Goal: Book appointment/travel/reservation

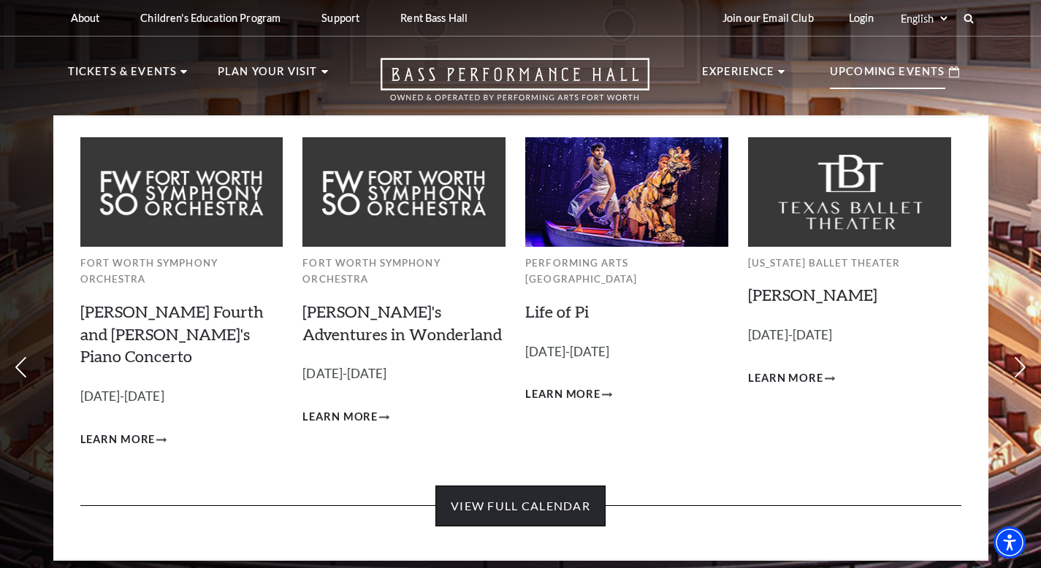
click at [580, 486] on link "View Full Calendar" at bounding box center [520, 506] width 170 height 41
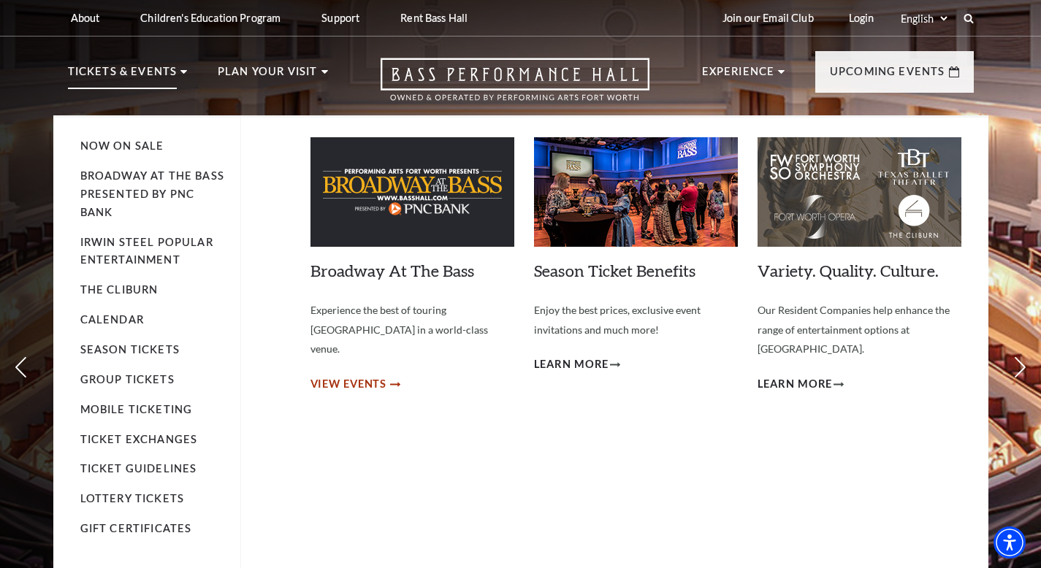
click at [355, 375] on span "View Events" at bounding box center [348, 384] width 77 height 18
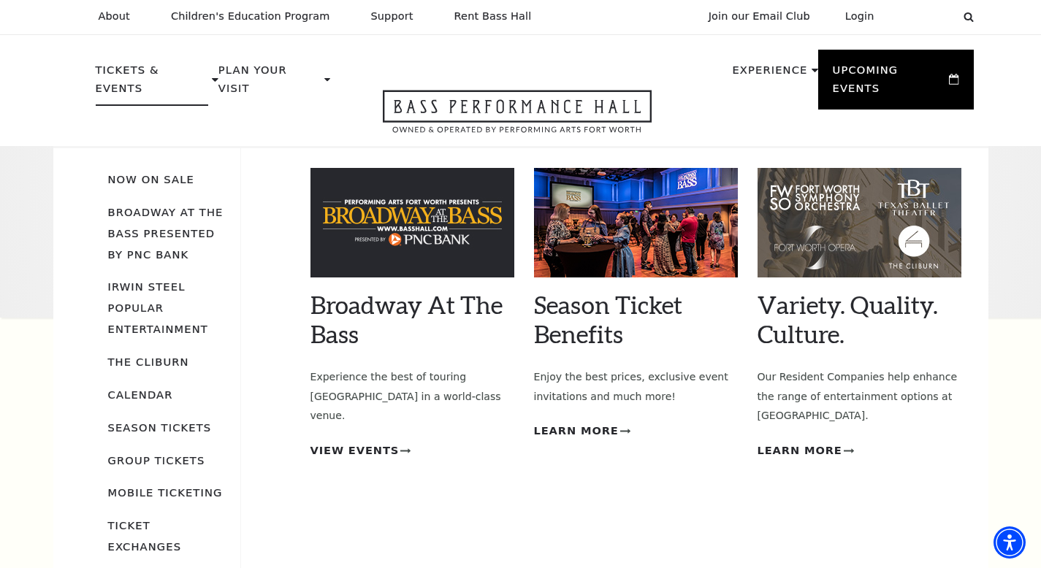
scroll to position [3, 0]
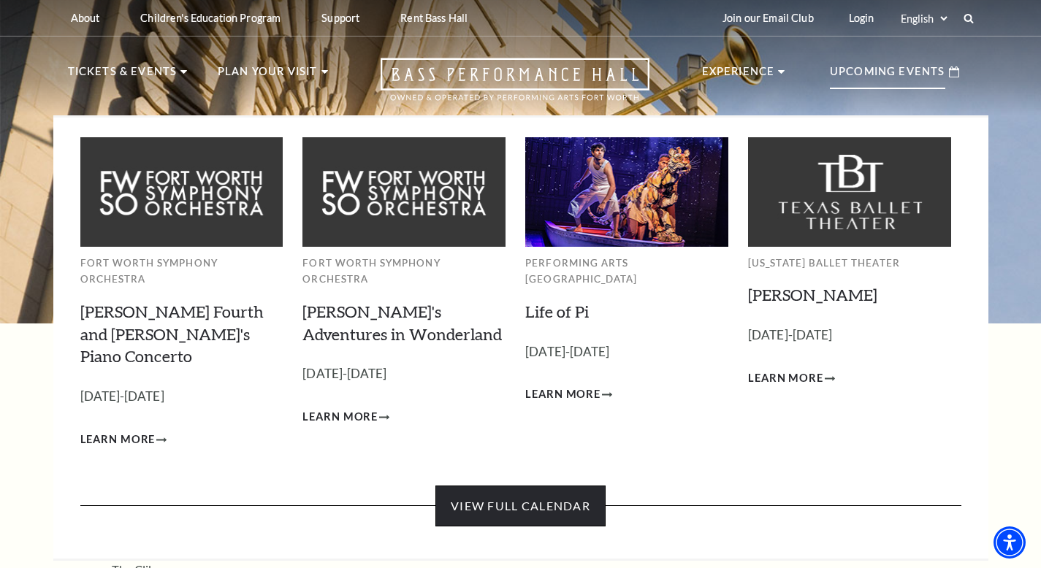
click at [545, 486] on link "View Full Calendar" at bounding box center [520, 506] width 170 height 41
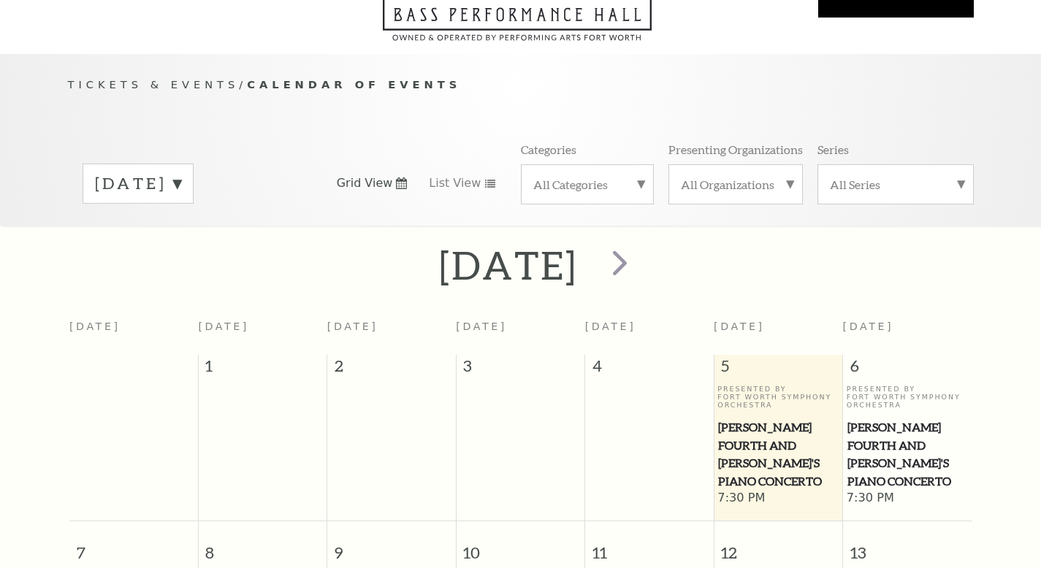
scroll to position [129, 0]
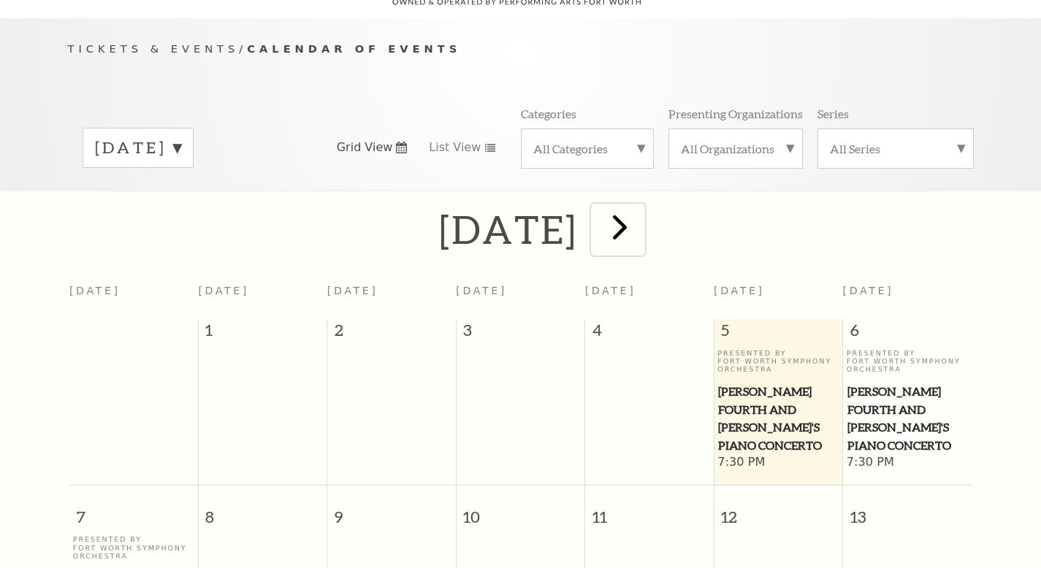
click at [640, 206] on span "next" at bounding box center [620, 227] width 42 height 42
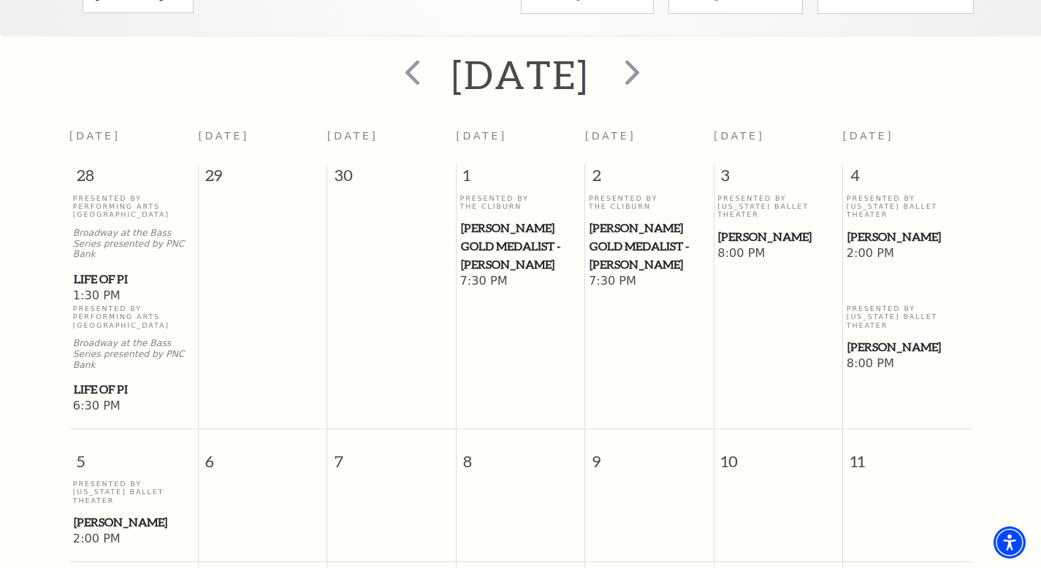
scroll to position [0, 0]
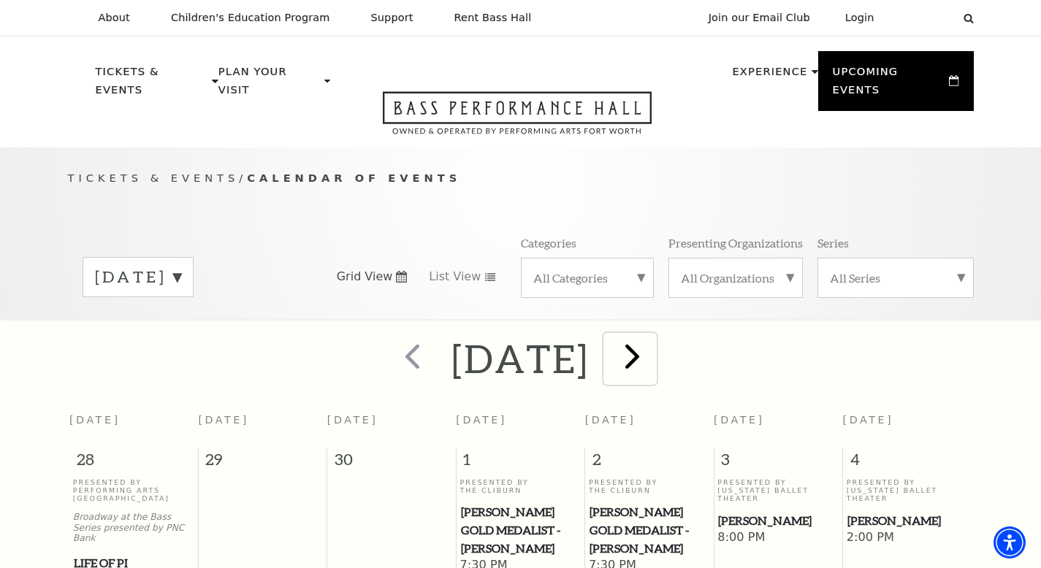
click at [653, 345] on span "next" at bounding box center [632, 356] width 42 height 42
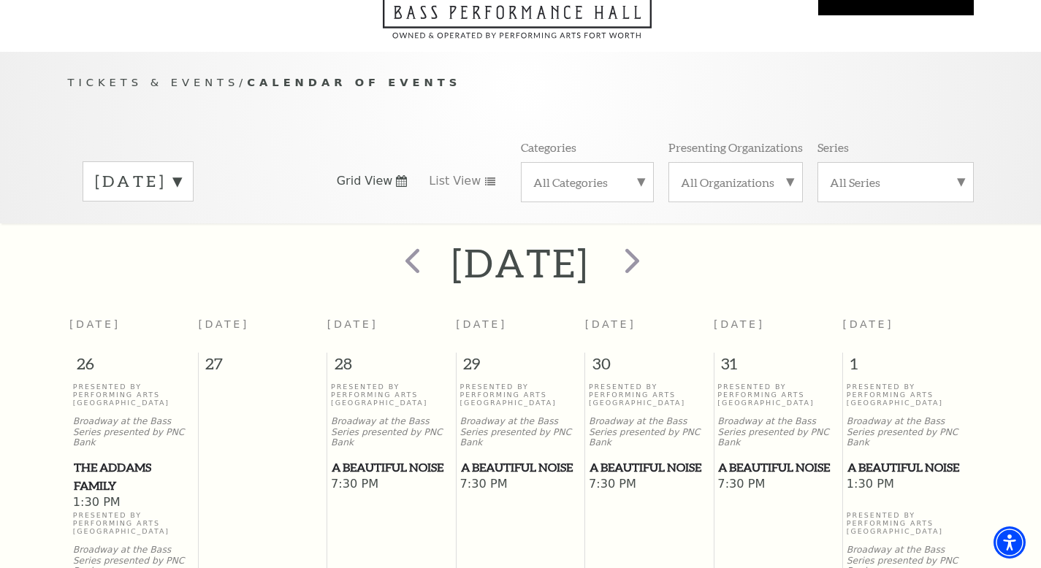
scroll to position [45, 0]
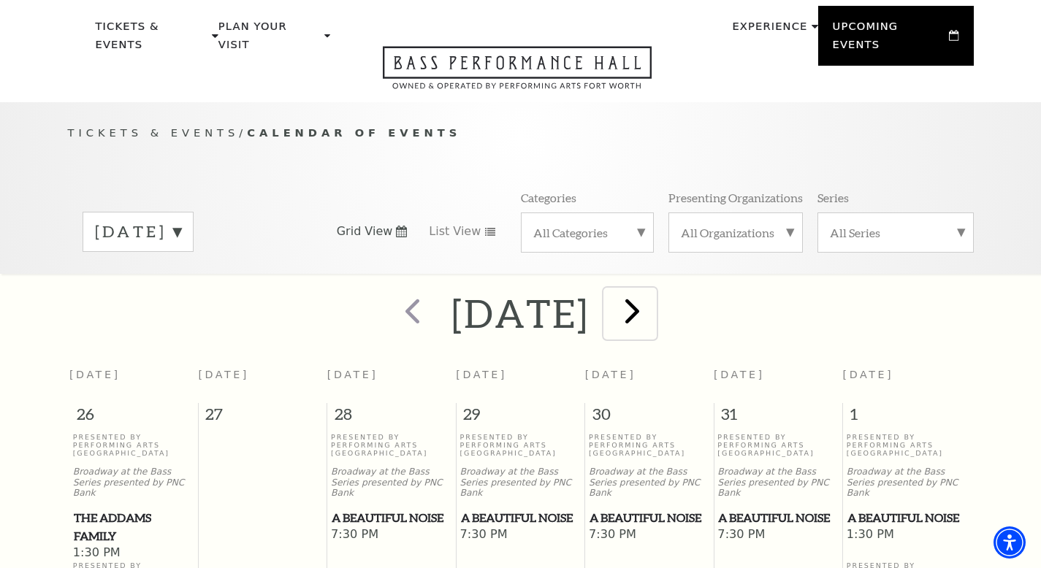
click at [653, 294] on span "next" at bounding box center [632, 311] width 42 height 42
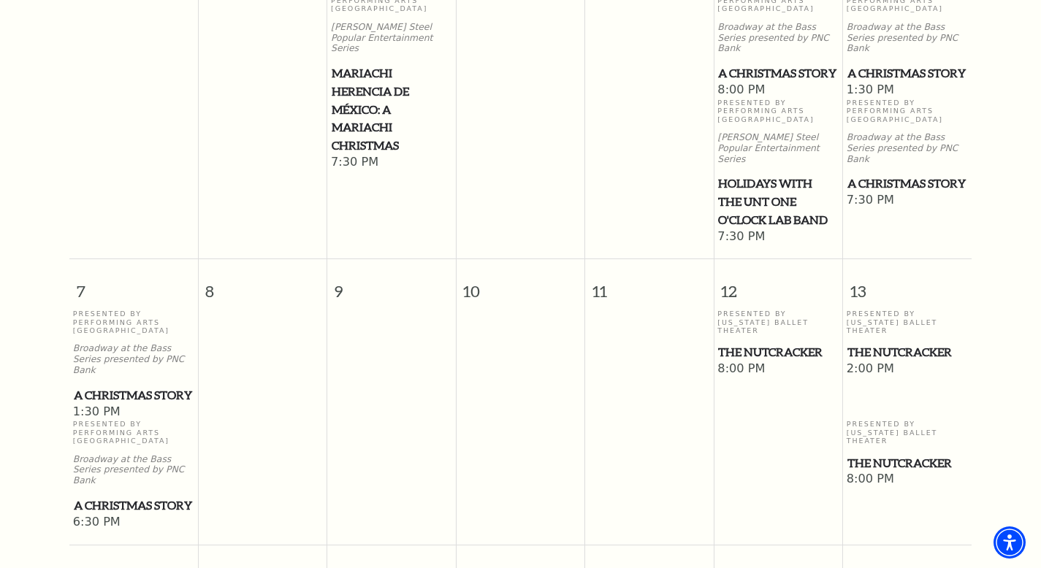
scroll to position [0, 0]
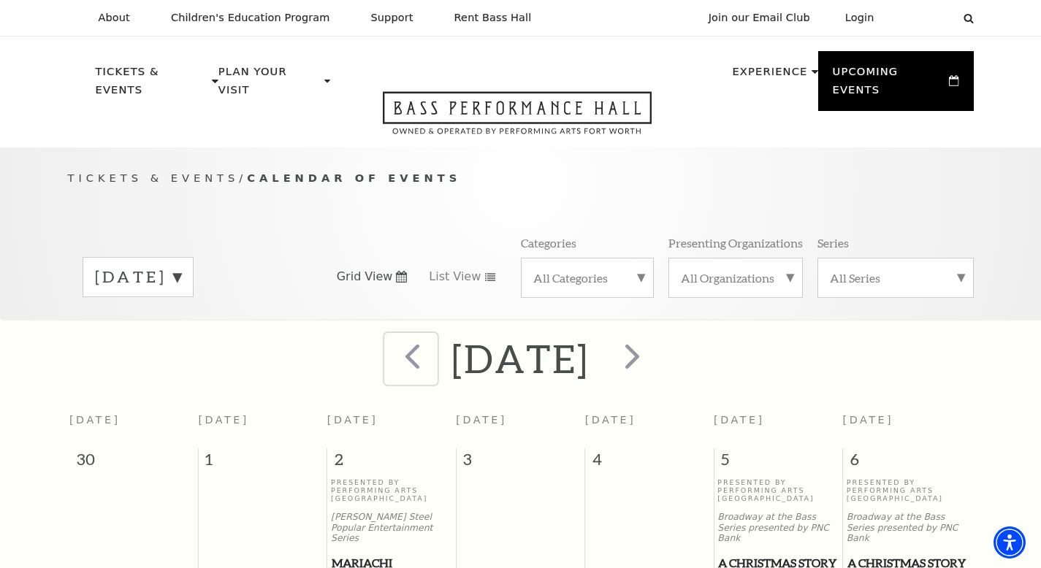
click at [391, 340] on span "prev" at bounding box center [412, 356] width 42 height 42
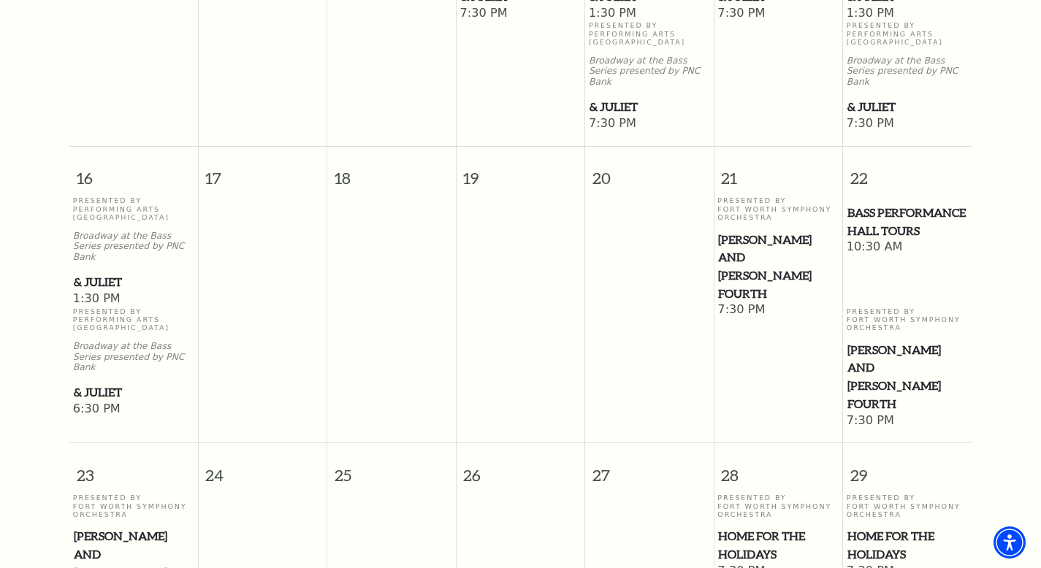
scroll to position [1262, 0]
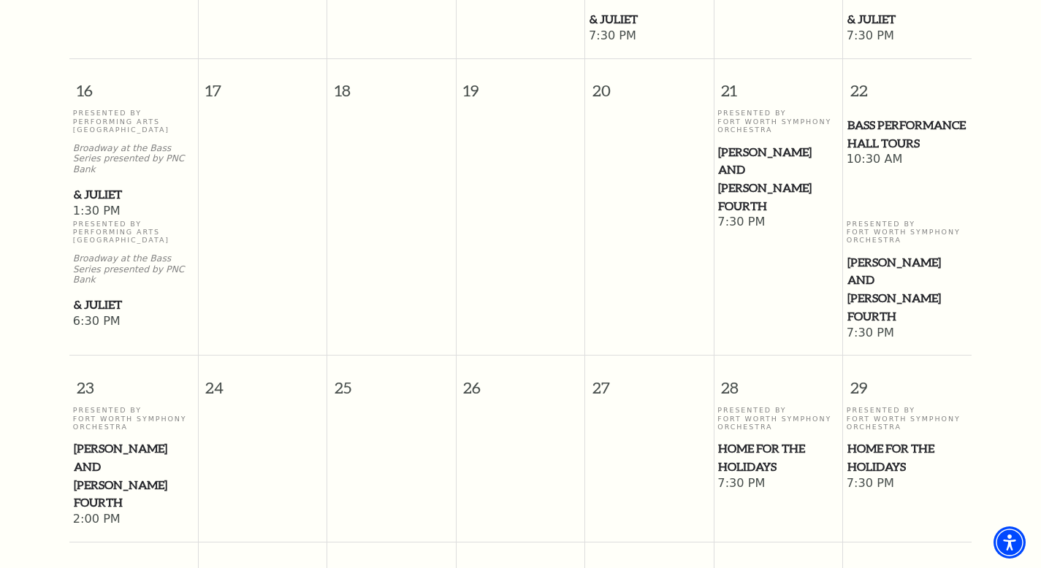
click at [749, 440] on span "Home for the Holidays" at bounding box center [778, 458] width 120 height 36
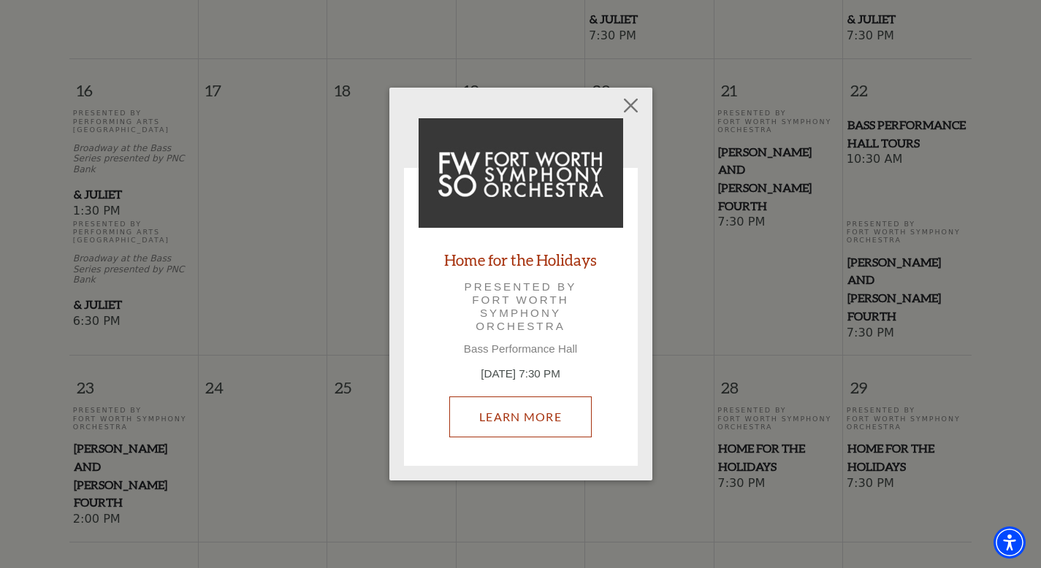
click at [549, 408] on link "Learn More" at bounding box center [520, 417] width 142 height 41
